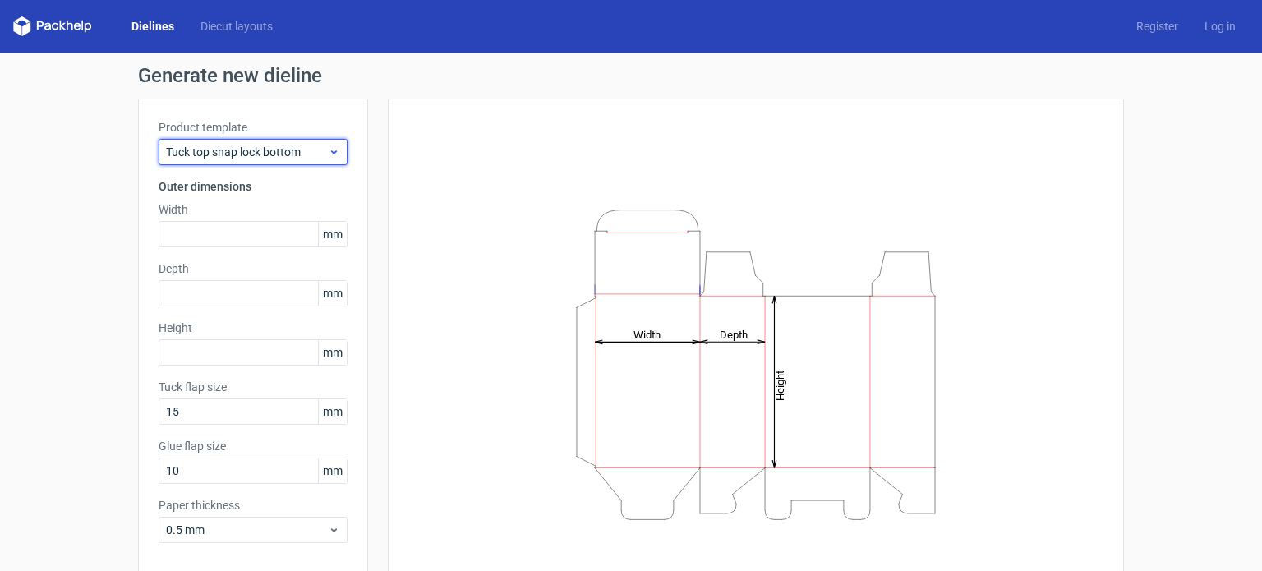
click at [237, 160] on div "Tuck top snap lock bottom" at bounding box center [253, 152] width 189 height 26
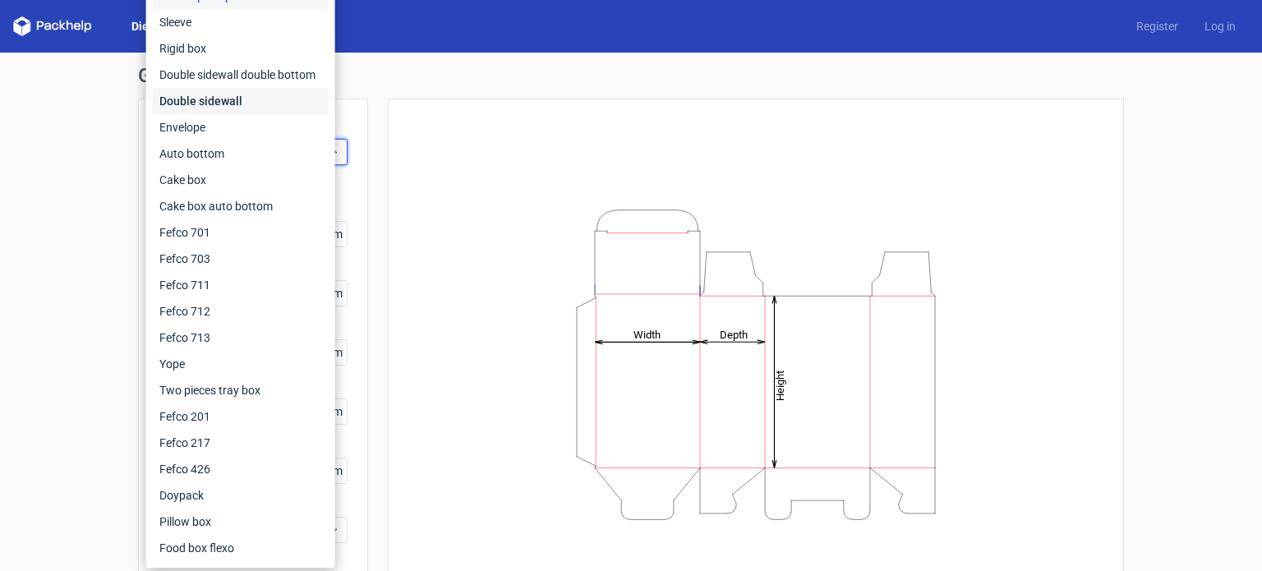
click at [228, 103] on div "Double sidewall" at bounding box center [241, 101] width 176 height 26
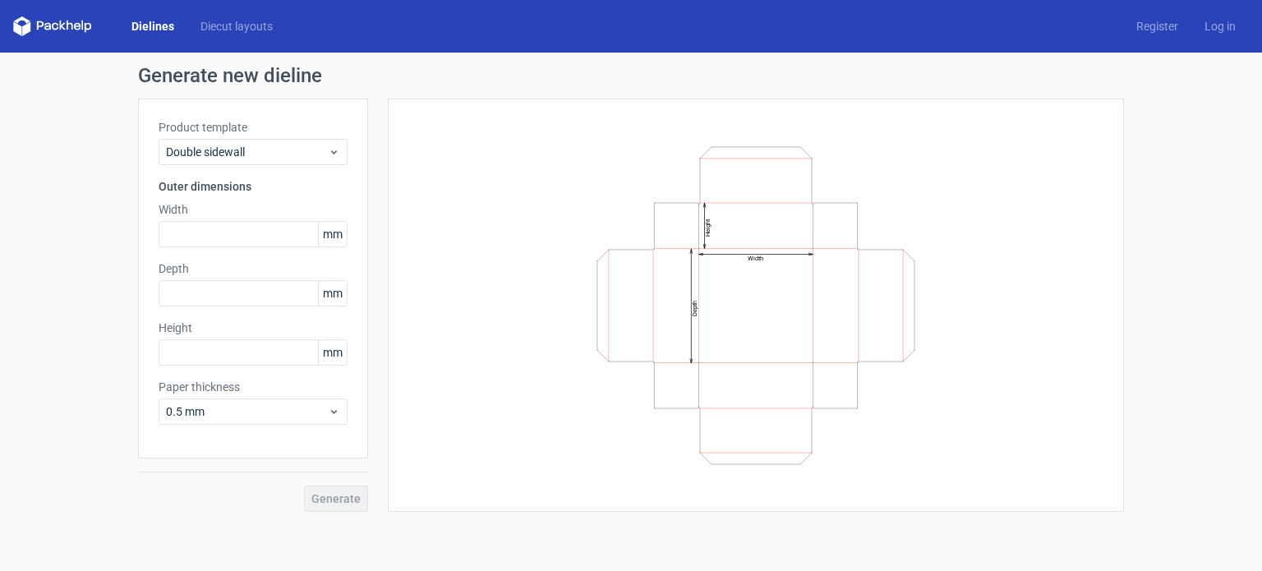
click at [398, 206] on div "Width Depth Height" at bounding box center [756, 305] width 736 height 413
click at [267, 150] on span "Double sidewall" at bounding box center [247, 152] width 162 height 16
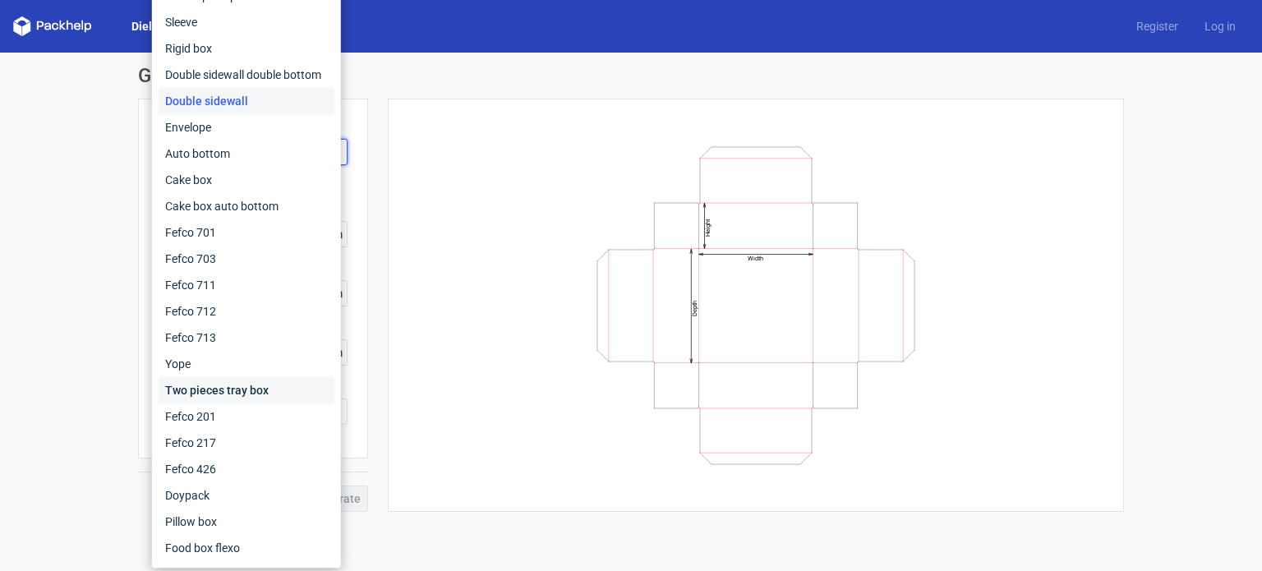
click at [238, 393] on div "Two pieces tray box" at bounding box center [247, 390] width 176 height 26
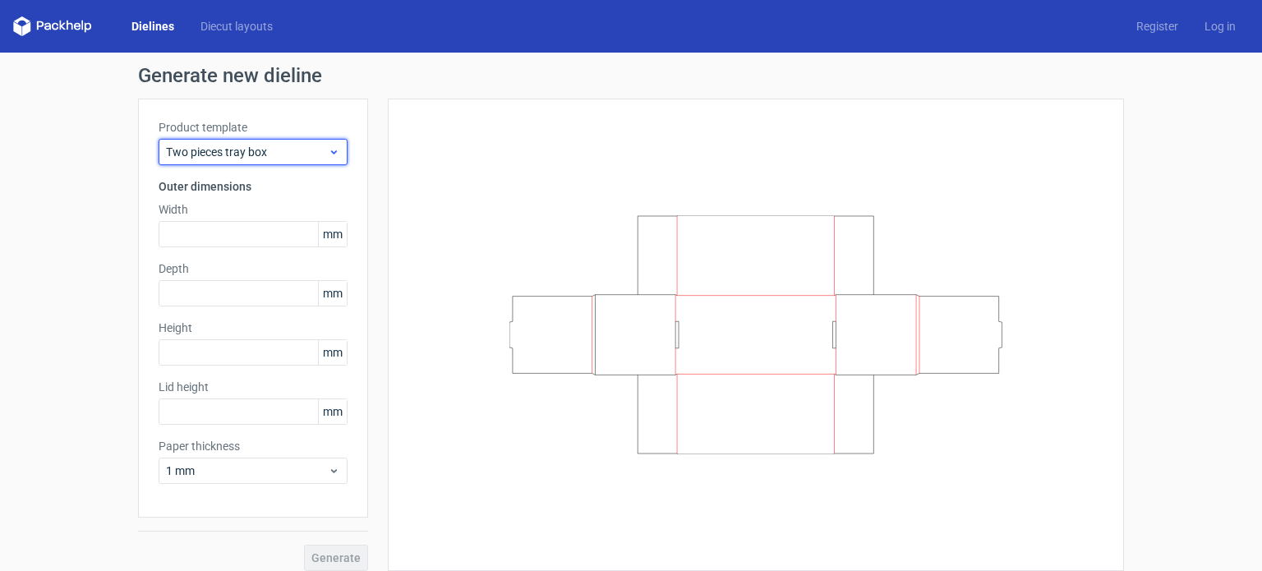
click at [299, 154] on span "Two pieces tray box" at bounding box center [247, 152] width 162 height 16
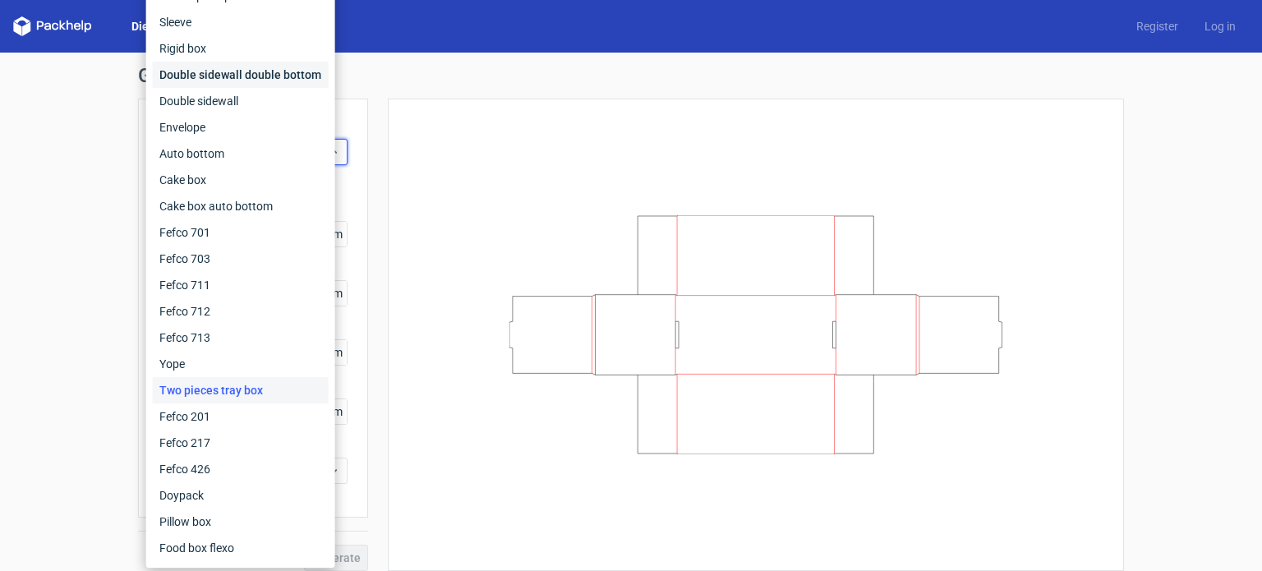
click at [244, 77] on div "Double sidewall double bottom" at bounding box center [241, 75] width 176 height 26
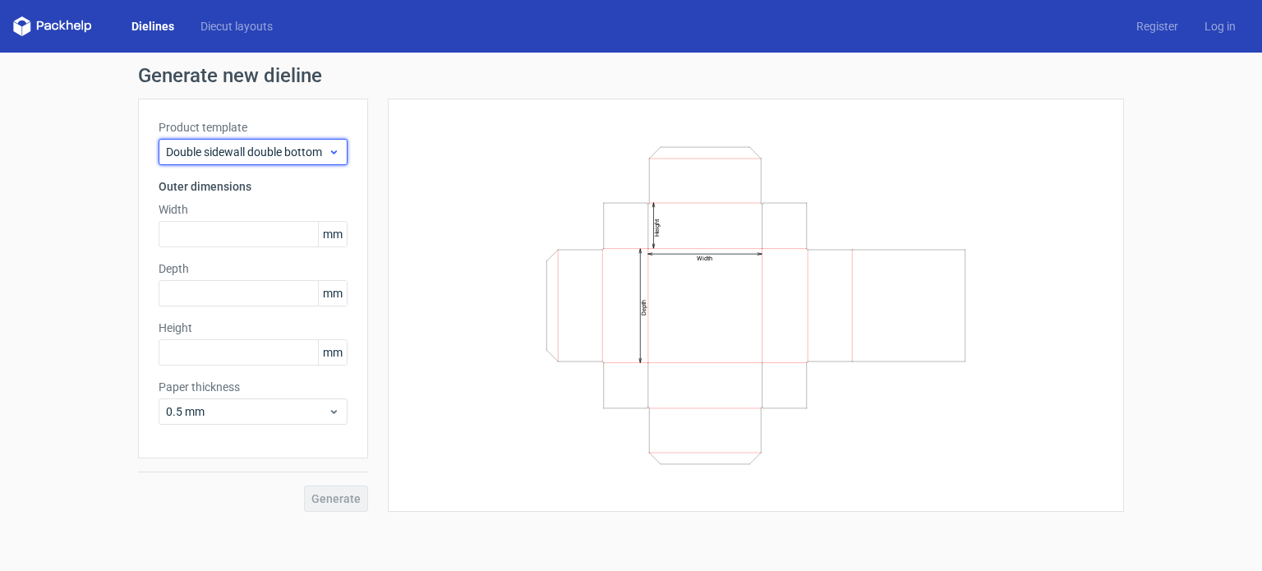
click at [258, 144] on span "Double sidewall double bottom" at bounding box center [247, 152] width 162 height 16
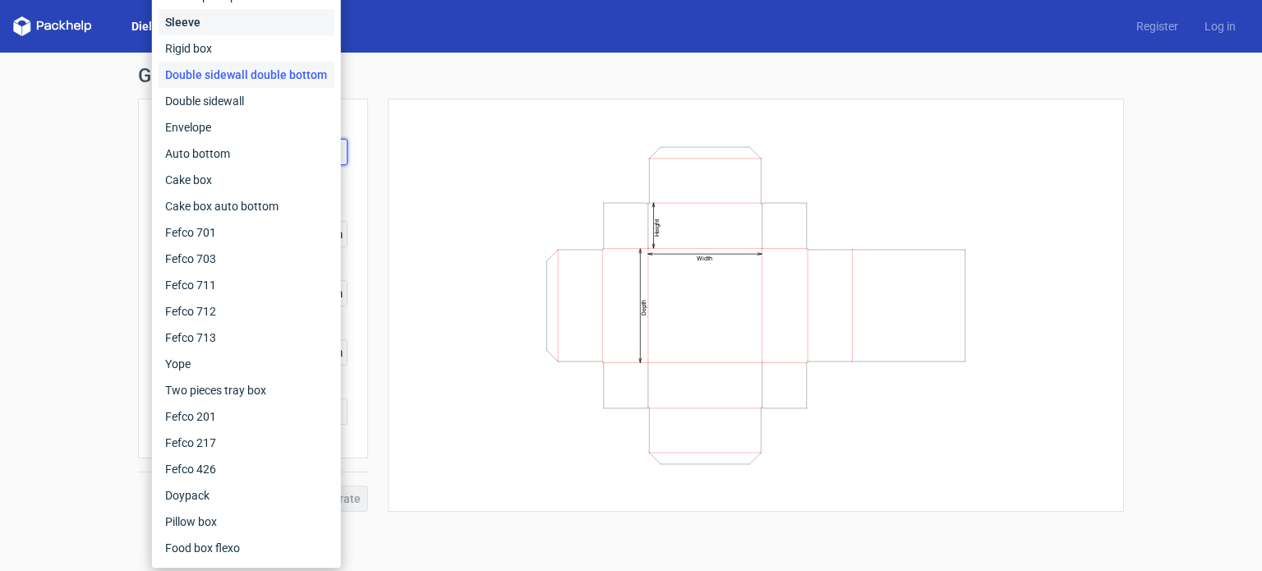
click at [228, 25] on div "Sleeve" at bounding box center [247, 22] width 176 height 26
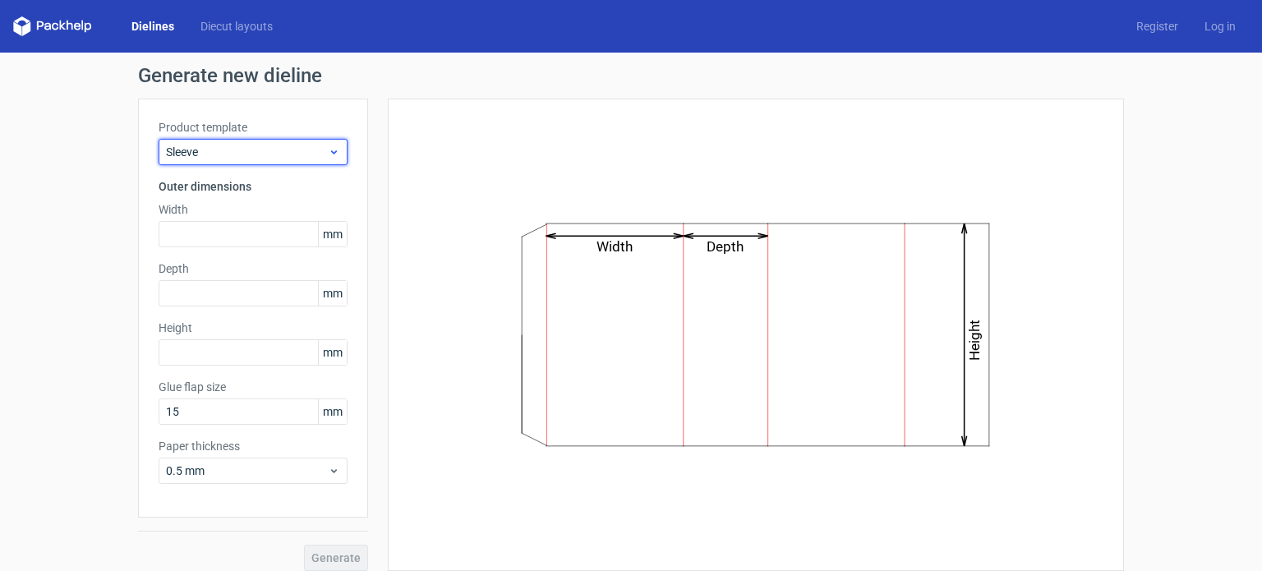
click at [227, 148] on span "Sleeve" at bounding box center [247, 152] width 162 height 16
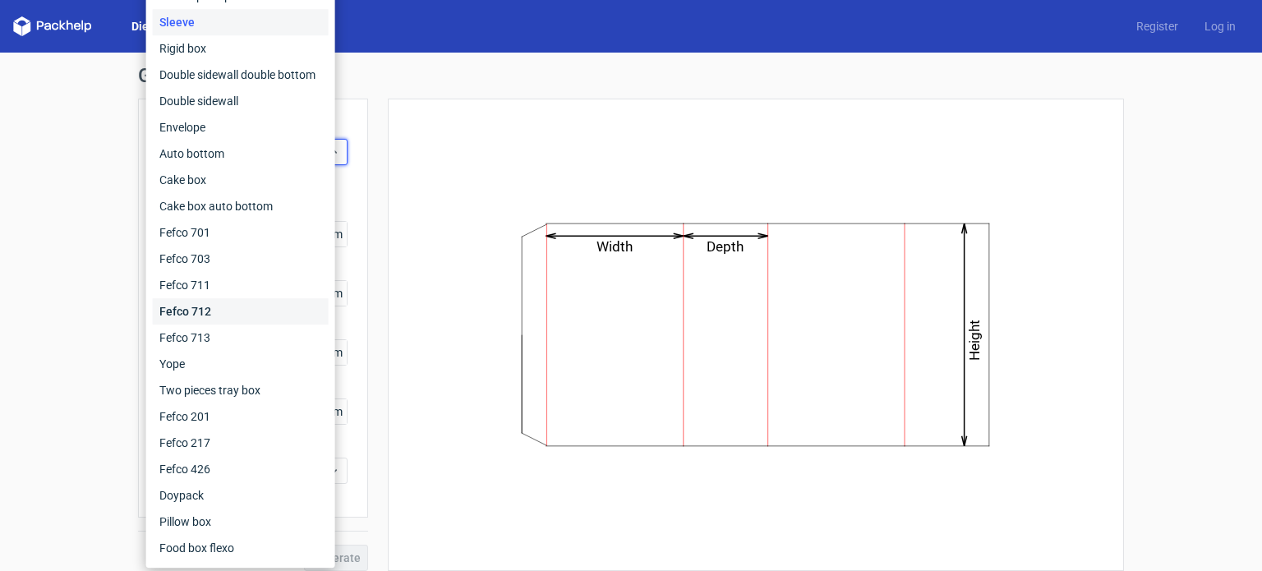
click at [209, 306] on div "Fefco 712" at bounding box center [241, 311] width 176 height 26
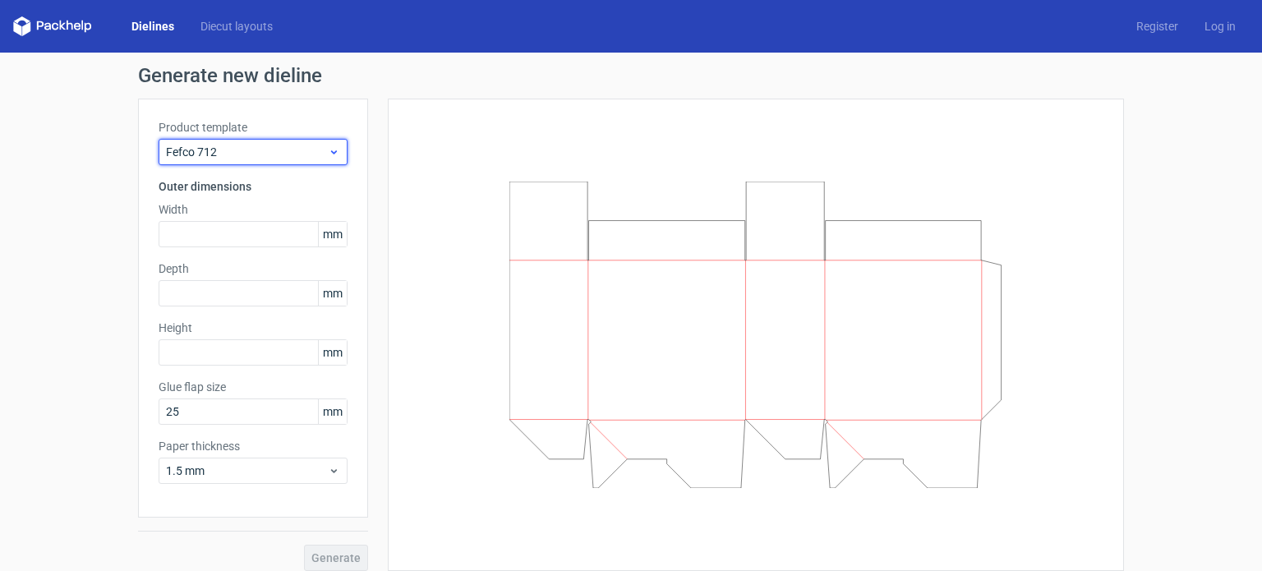
click at [253, 154] on span "Fefco 712" at bounding box center [247, 152] width 162 height 16
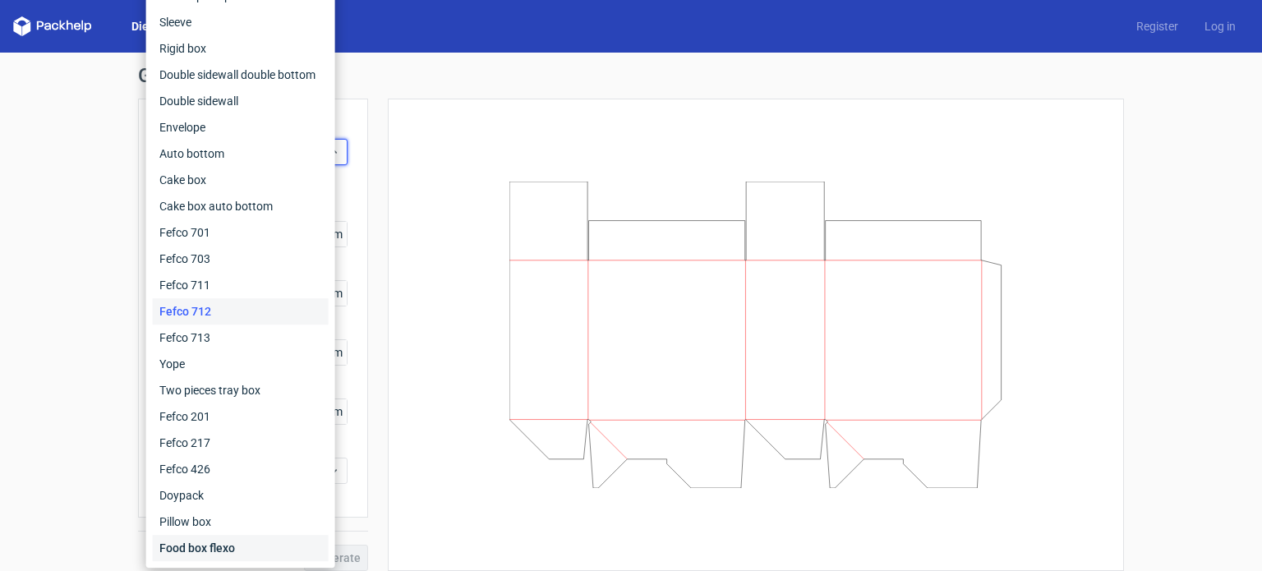
click at [231, 554] on div "Food box flexo" at bounding box center [241, 548] width 176 height 26
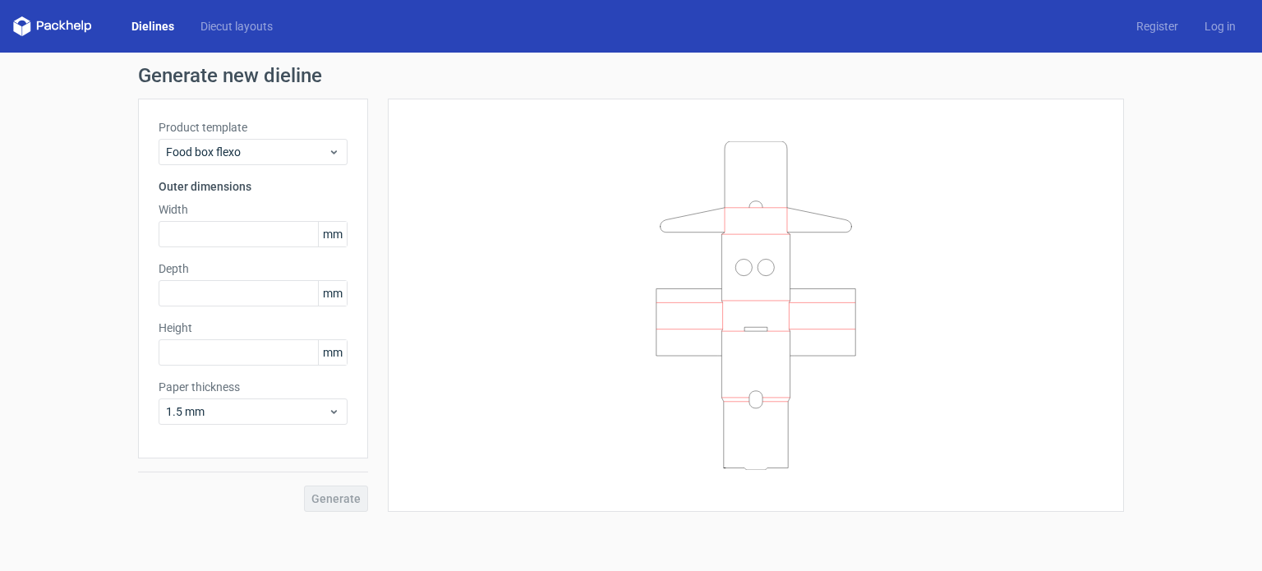
click at [230, 12] on div "Dielines Diecut layouts Register Log in" at bounding box center [631, 26] width 1262 height 53
click at [237, 32] on link "Diecut layouts" at bounding box center [236, 26] width 99 height 16
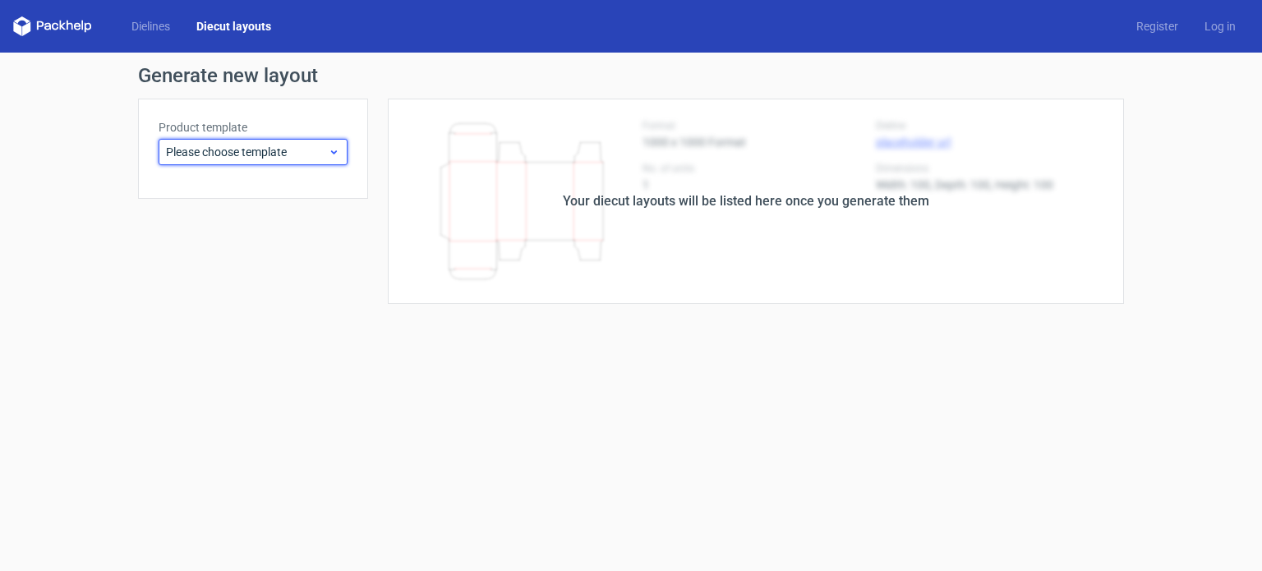
click at [202, 144] on span "Please choose template" at bounding box center [247, 152] width 162 height 16
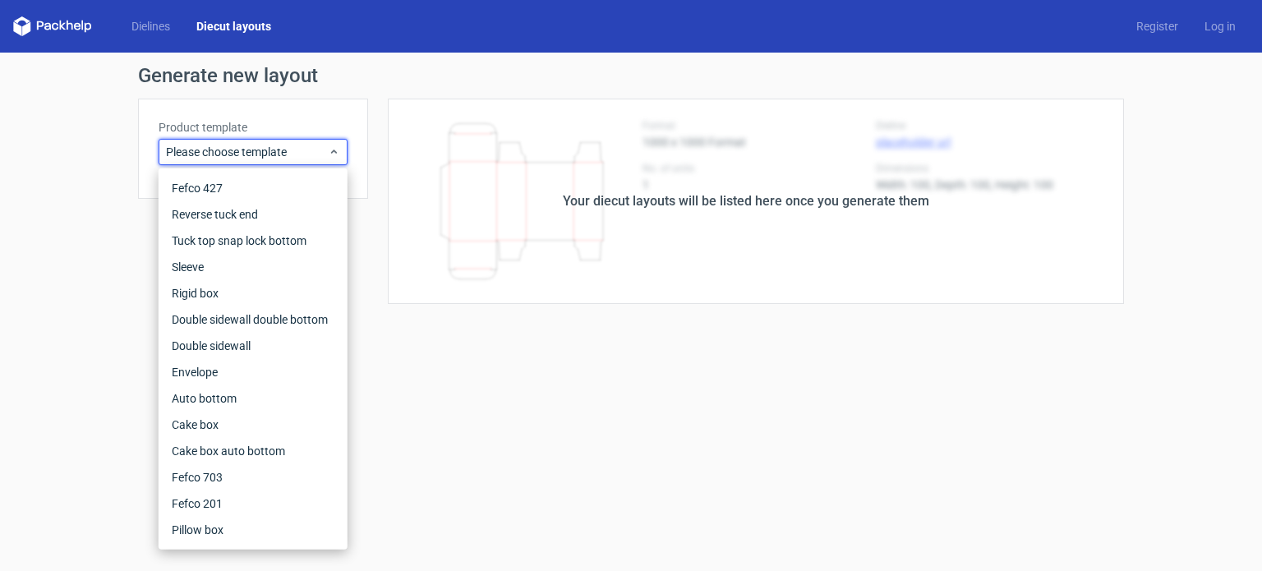
click at [164, 39] on div "Dielines Diecut layouts Register Log in" at bounding box center [631, 26] width 1262 height 53
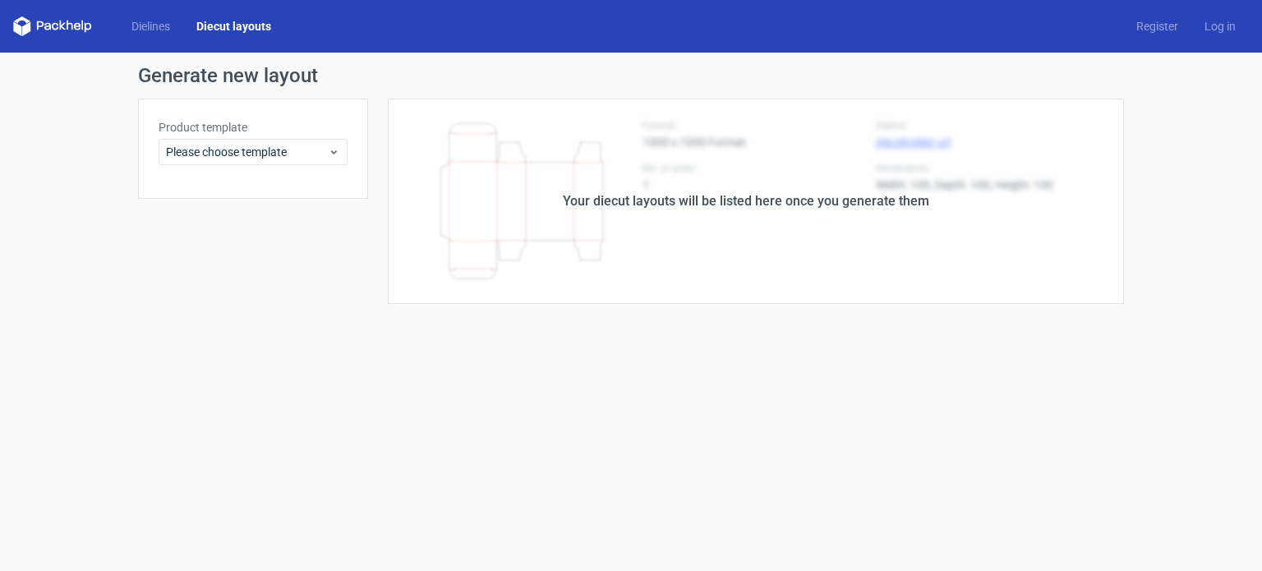
click at [163, 34] on div "Dielines Diecut layouts" at bounding box center [148, 26] width 271 height 20
click at [162, 32] on link "Dielines" at bounding box center [150, 26] width 65 height 16
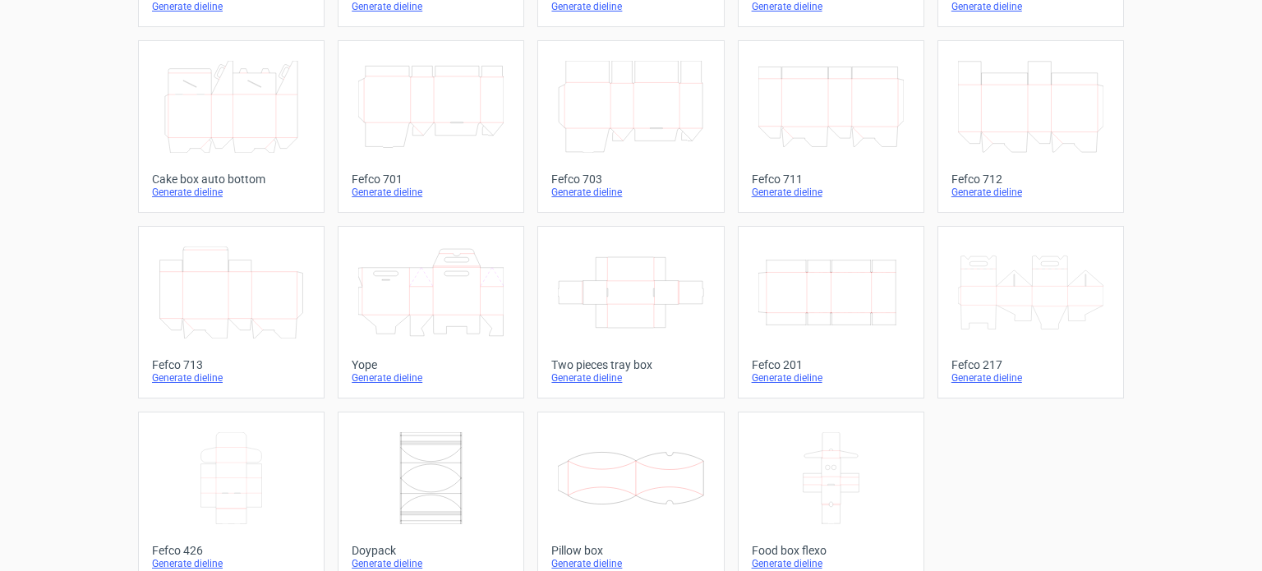
scroll to position [453, 0]
